Goal: Task Accomplishment & Management: Use online tool/utility

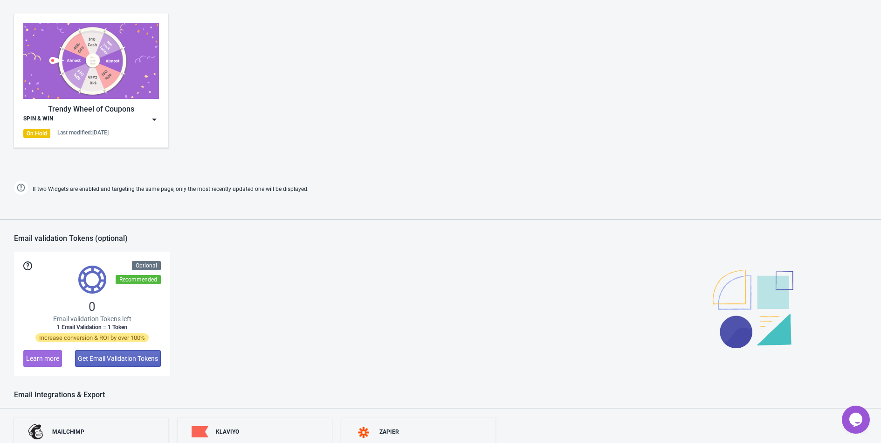
scroll to position [464, 0]
click at [153, 125] on div "Trendy Wheel of Coupons SPIN & WIN On Hold Last modified: [DATE]" at bounding box center [91, 79] width 136 height 115
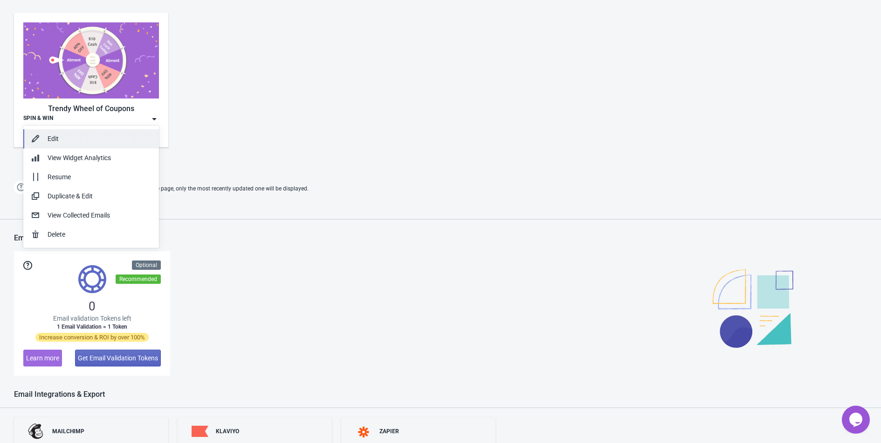
click at [71, 141] on div "Edit" at bounding box center [100, 139] width 104 height 10
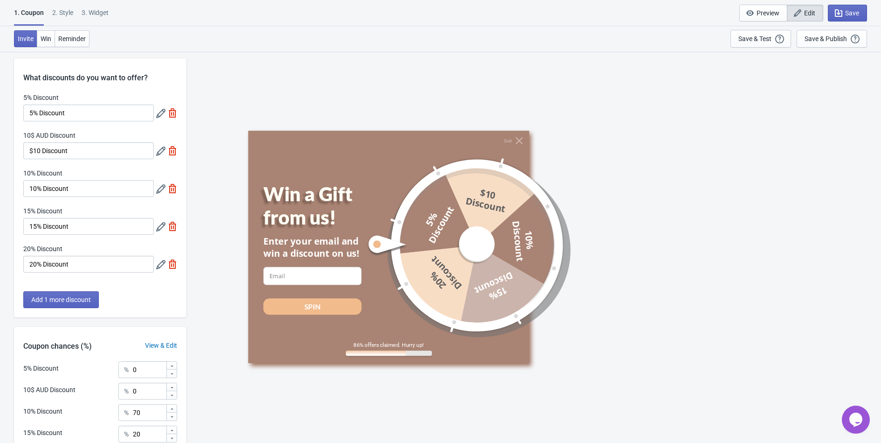
scroll to position [113, 0]
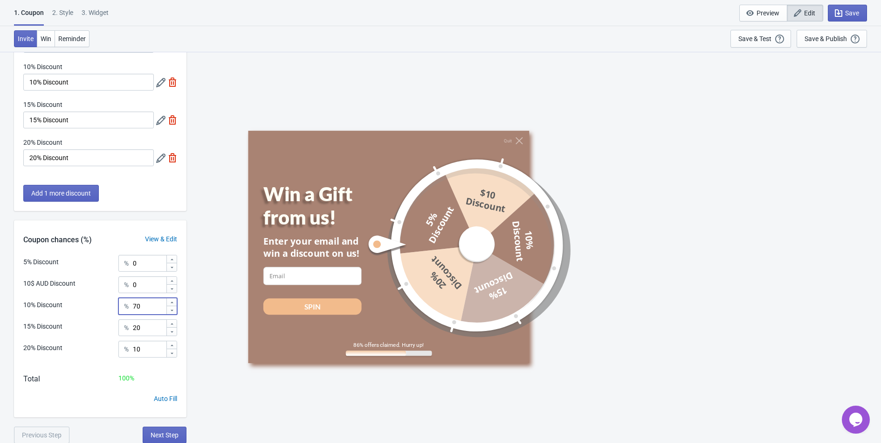
drag, startPoint x: 148, startPoint y: 308, endPoint x: 118, endPoint y: 308, distance: 30.3
click at [118, 308] on div "10% Discount % 70" at bounding box center [100, 304] width 154 height 12
type input "50"
click at [144, 331] on input "20" at bounding box center [149, 327] width 34 height 17
type input "2"
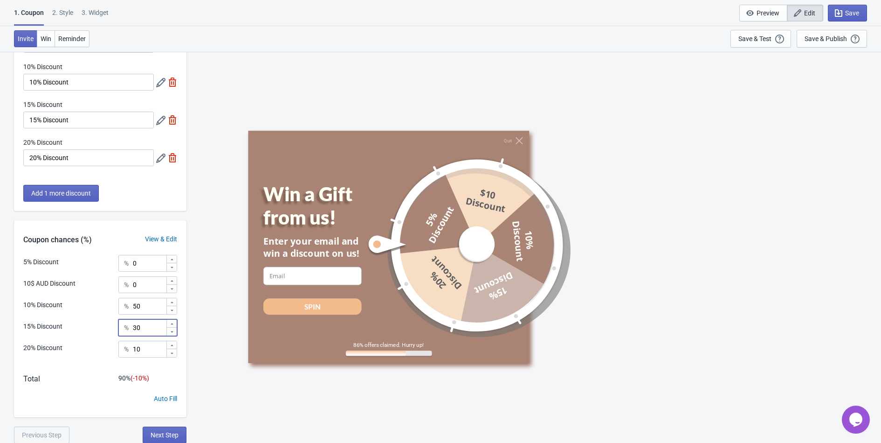
type input "30"
click at [145, 358] on div "20% Discount % 10" at bounding box center [100, 351] width 154 height 23
click at [145, 352] on input "10" at bounding box center [149, 348] width 34 height 17
type input "1"
type input "20"
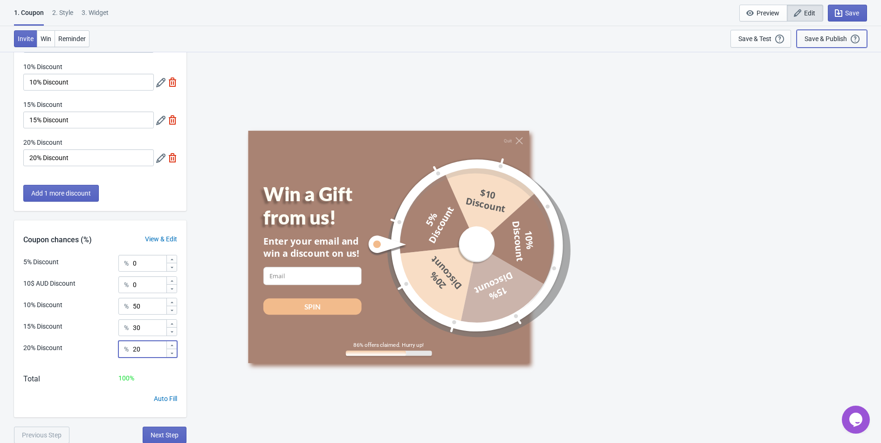
click at [818, 39] on div "Save & Publish" at bounding box center [826, 38] width 42 height 7
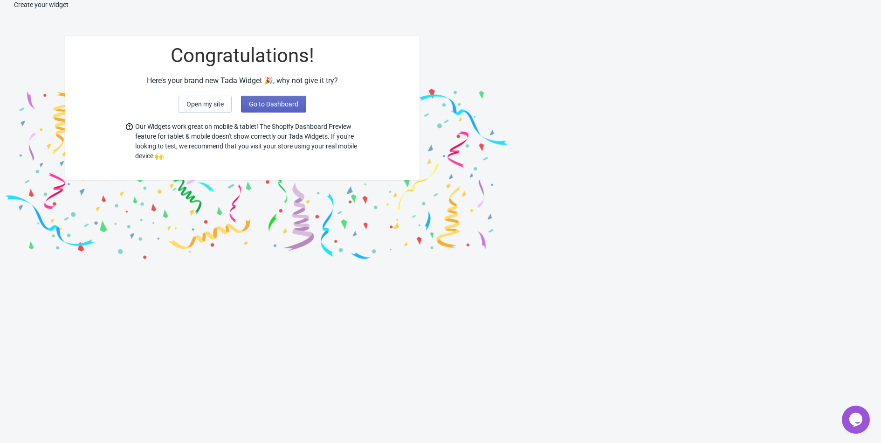
scroll to position [9, 0]
